Goal: Navigation & Orientation: Find specific page/section

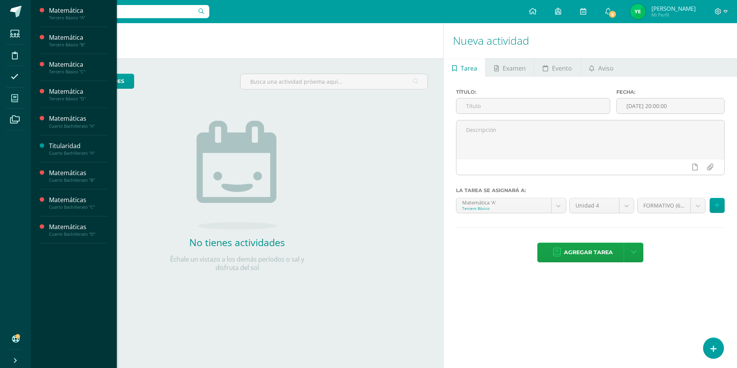
click at [15, 93] on span at bounding box center [14, 97] width 17 height 17
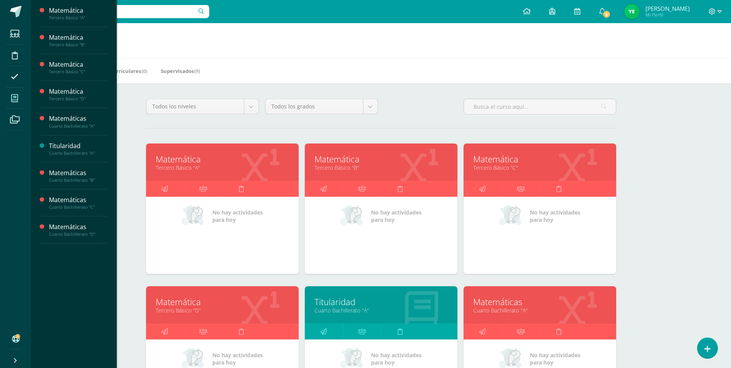
click at [527, 306] on link "Matemáticas" at bounding box center [539, 302] width 133 height 12
